Goal: Information Seeking & Learning: Find specific fact

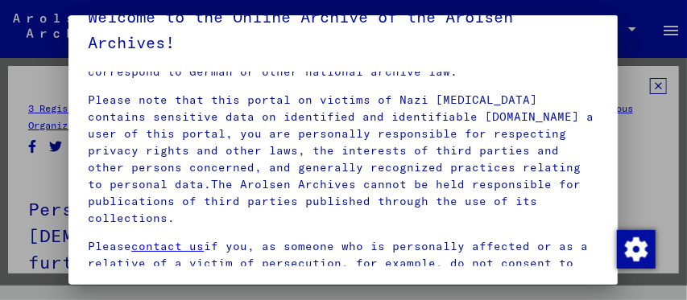
scroll to position [370, 0]
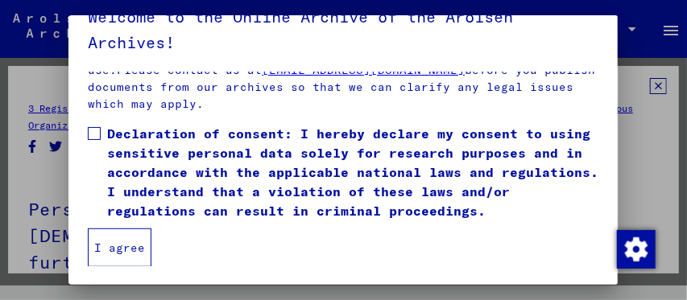
click at [97, 129] on span at bounding box center [94, 133] width 13 height 13
click at [119, 242] on button "I agree" at bounding box center [120, 248] width 64 height 39
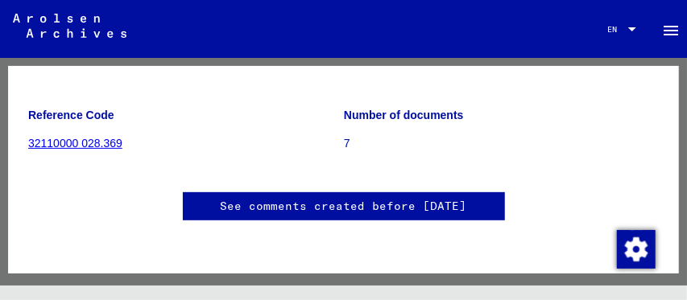
scroll to position [159, 0]
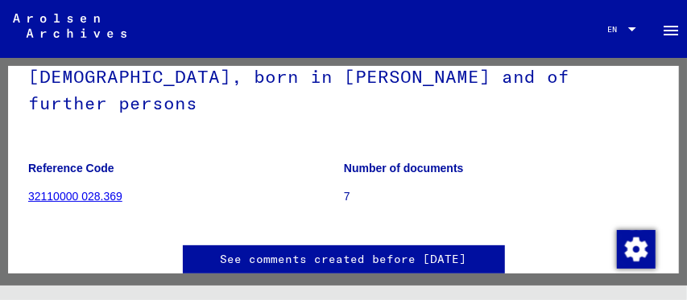
click at [105, 190] on link "32110000 028.369" at bounding box center [75, 196] width 94 height 13
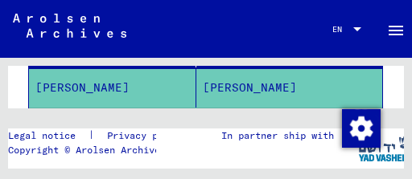
scroll to position [262, 0]
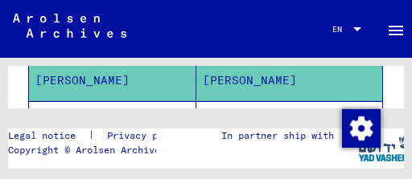
click at [223, 79] on mat-cell "[PERSON_NAME]" at bounding box center [289, 80] width 186 height 39
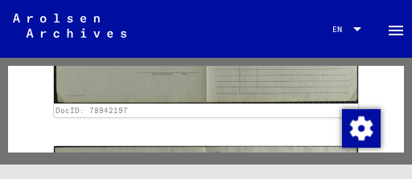
scroll to position [1384, 0]
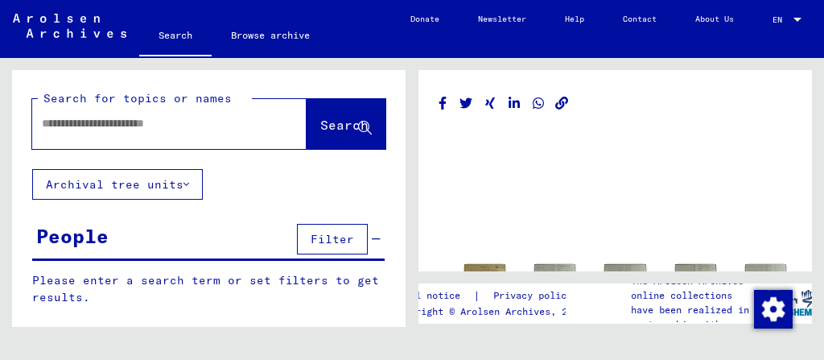
drag, startPoint x: 163, startPoint y: 139, endPoint x: 156, endPoint y: 130, distance: 11.4
click at [161, 138] on div at bounding box center [150, 123] width 236 height 36
click at [156, 130] on input "text" at bounding box center [155, 123] width 226 height 17
type input "**********"
click at [330, 140] on button "Search" at bounding box center [346, 124] width 79 height 50
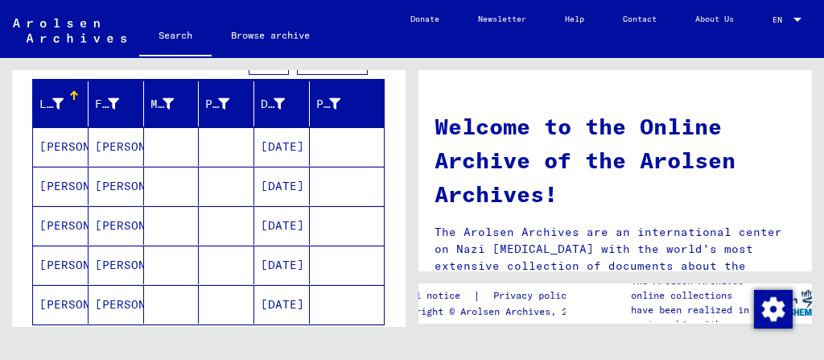
scroll to position [193, 0]
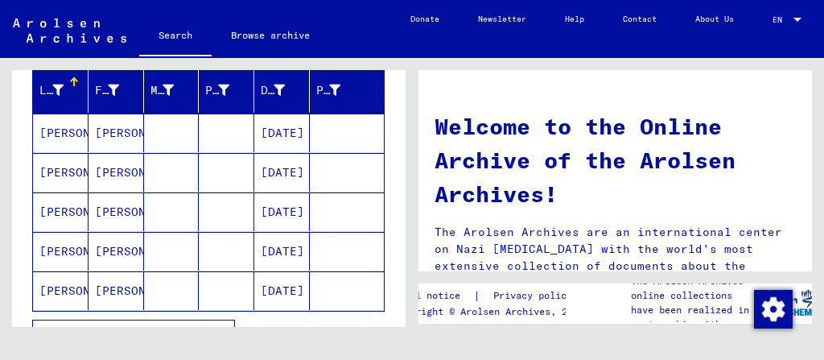
click at [70, 124] on mat-cell "BLASZCZAK" at bounding box center [61, 132] width 56 height 39
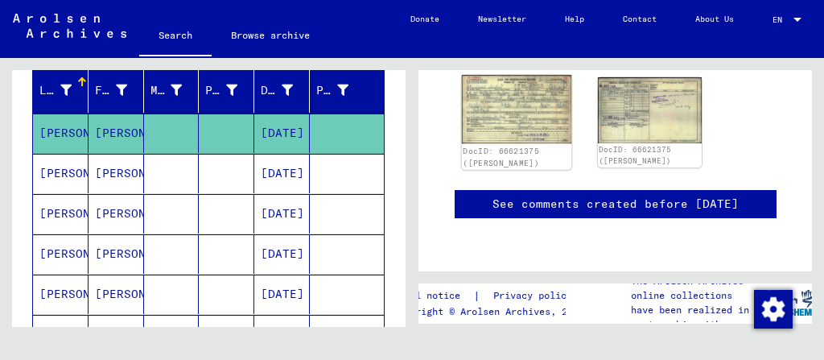
click at [411, 123] on img at bounding box center [516, 109] width 109 height 69
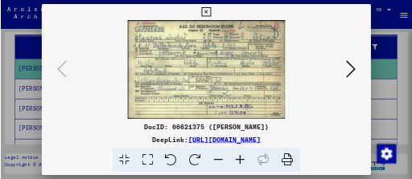
scroll to position [193, 0]
